Goal: Task Accomplishment & Management: Complete application form

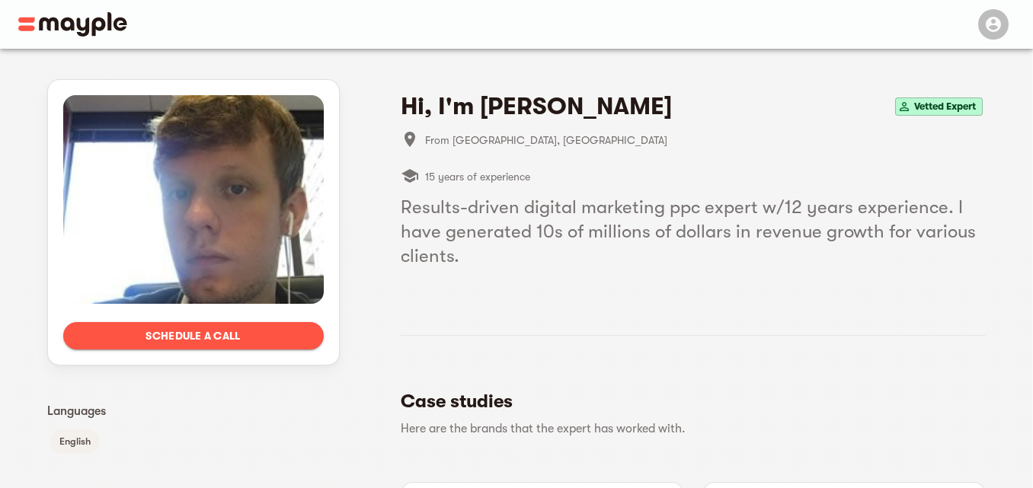
click at [301, 330] on span "Schedule a call" at bounding box center [193, 336] width 236 height 18
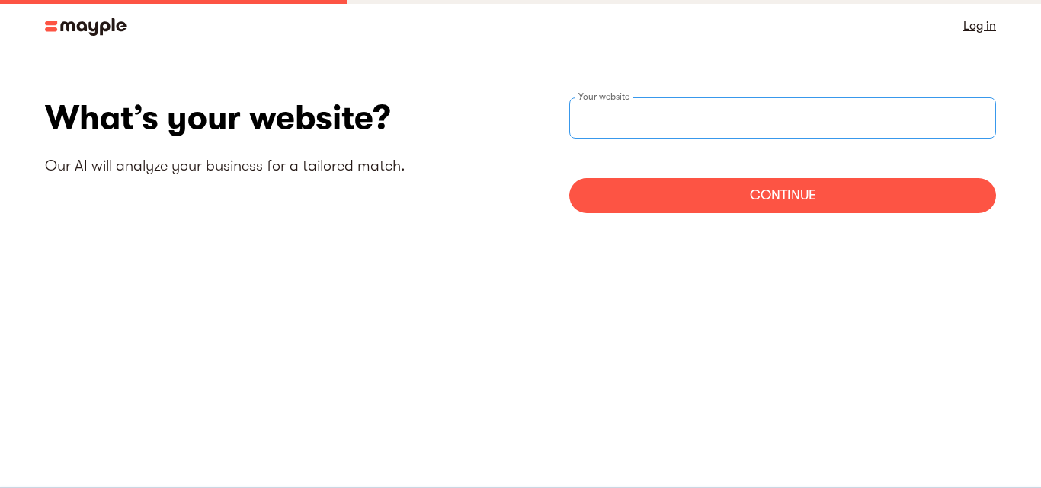
click at [609, 130] on input "websiteStep" at bounding box center [782, 118] width 427 height 41
type input "https://www.getvuar.com"
click at [637, 194] on div "Continue" at bounding box center [782, 195] width 427 height 35
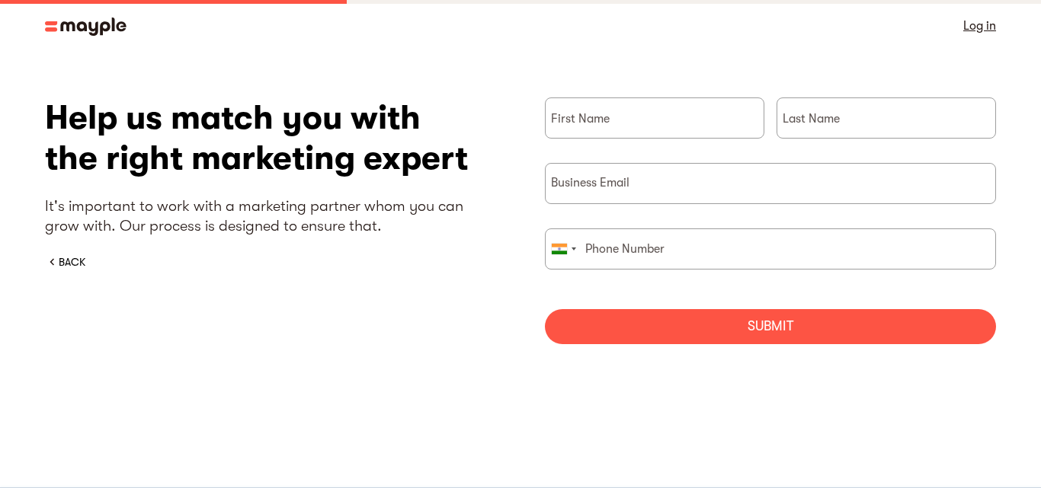
click at [112, 33] on img at bounding box center [86, 27] width 82 height 18
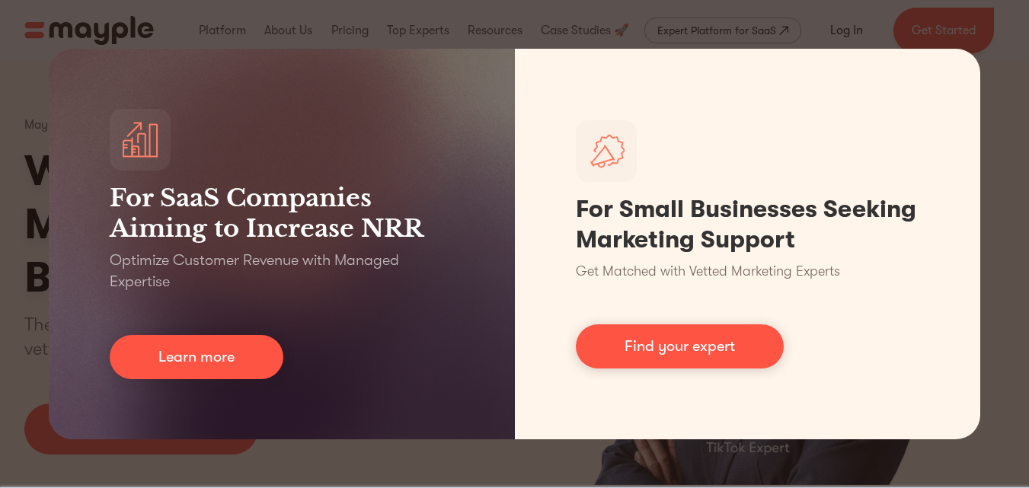
click at [855, 20] on div "For SaaS Companies Aiming to Increase NRR Optimize Customer Revenue with Manage…" at bounding box center [514, 244] width 1029 height 488
click at [1016, 106] on div "For SaaS Companies Aiming to Increase NRR Optimize Customer Revenue with Manage…" at bounding box center [514, 244] width 1029 height 488
